Goal: Task Accomplishment & Management: Use online tool/utility

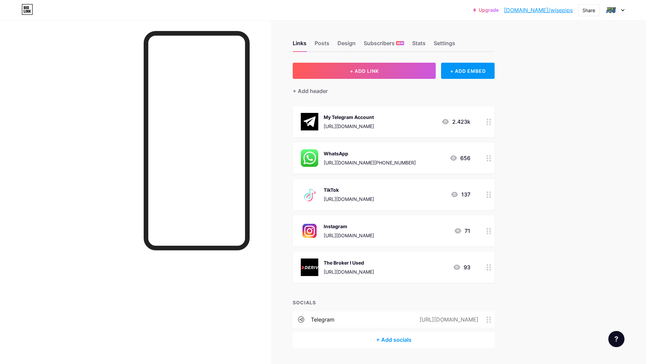
scroll to position [17, 0]
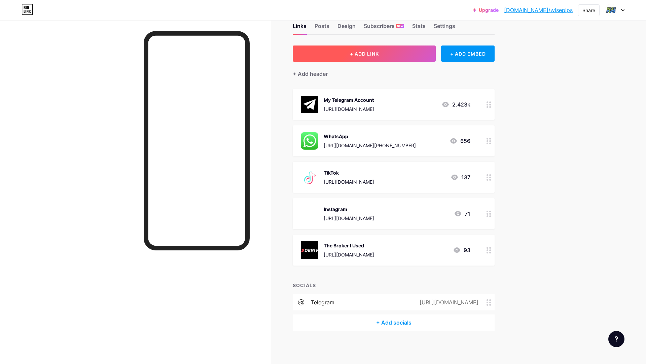
click at [336, 52] on button "+ ADD LINK" at bounding box center [364, 53] width 143 height 16
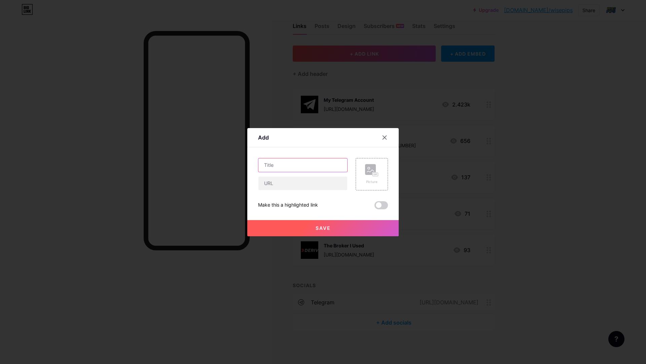
click at [302, 166] on input "text" at bounding box center [303, 164] width 89 height 13
type input "Telegram Free Channel"
click at [291, 185] on input "text" at bounding box center [303, 182] width 89 height 13
paste input "[URL][DOMAIN_NAME]"
type input "[URL][DOMAIN_NAME]"
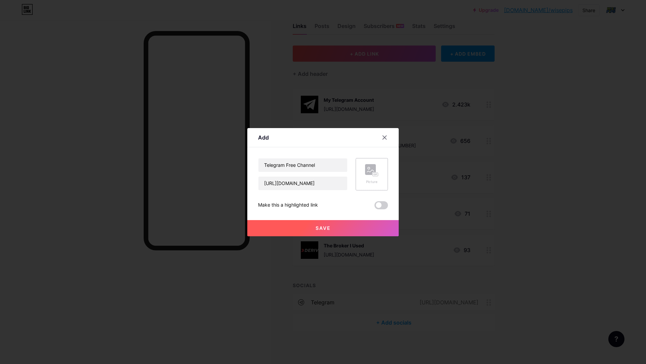
click at [377, 170] on icon at bounding box center [371, 170] width 13 height 12
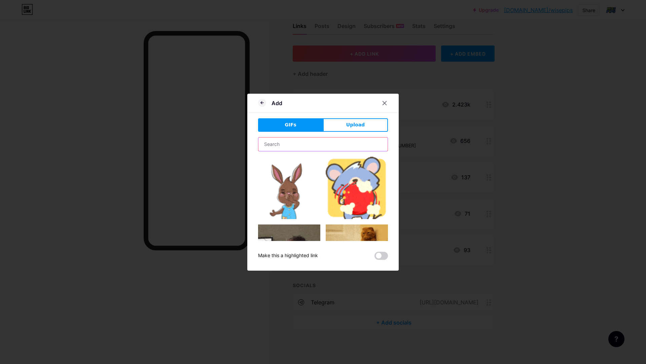
click at [305, 144] on input "text" at bounding box center [323, 143] width 129 height 13
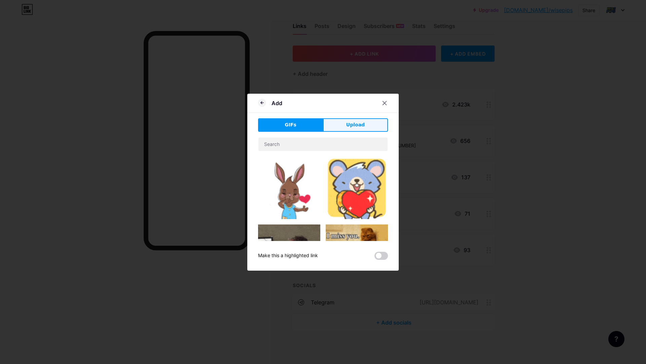
click at [363, 125] on span "Upload" at bounding box center [355, 124] width 19 height 7
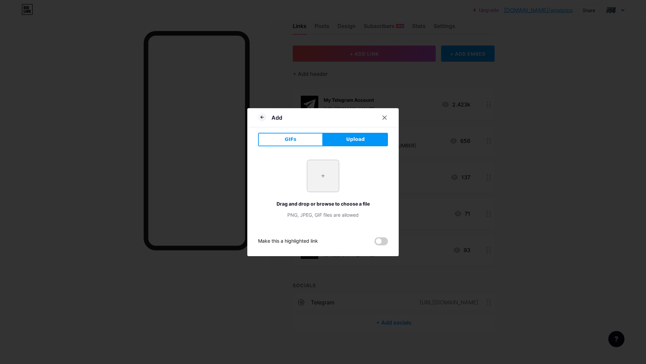
click at [322, 172] on input "file" at bounding box center [323, 176] width 32 height 32
type input "C:\fakepath\WISE PIPS LOGO.jpg"
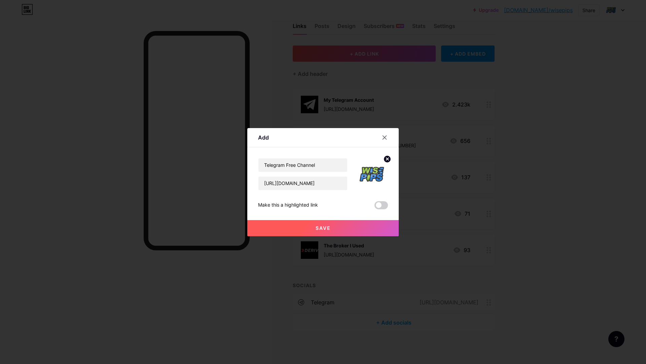
click at [338, 228] on button "Save" at bounding box center [322, 228] width 151 height 16
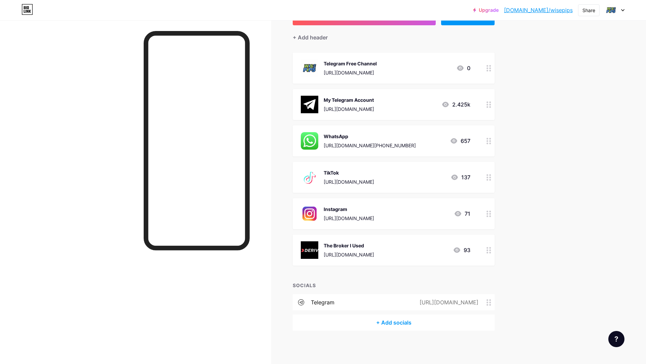
scroll to position [0, 0]
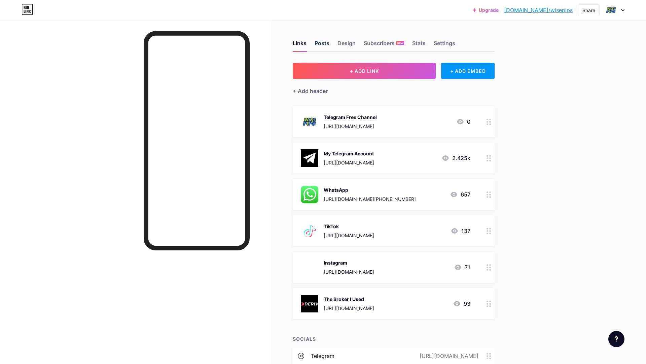
click at [317, 44] on div "Posts" at bounding box center [322, 45] width 15 height 12
click at [349, 40] on div "Design" at bounding box center [347, 45] width 18 height 12
click at [302, 41] on div "Links" at bounding box center [300, 45] width 14 height 12
